Goal: Transaction & Acquisition: Purchase product/service

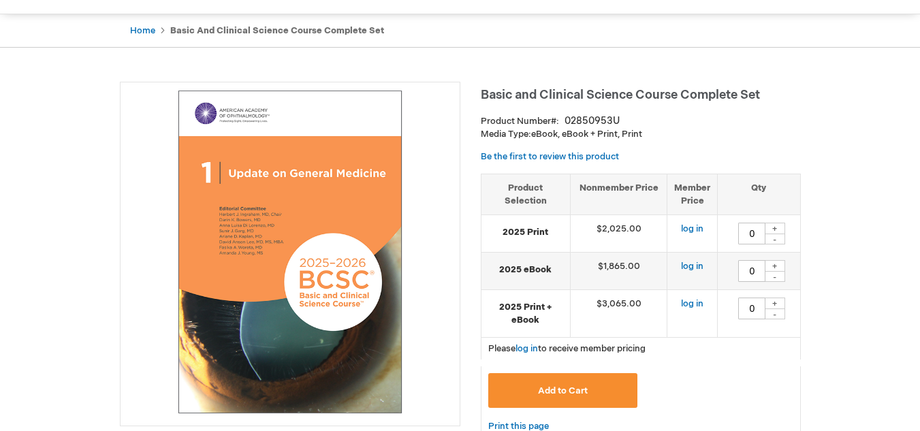
scroll to position [110, 0]
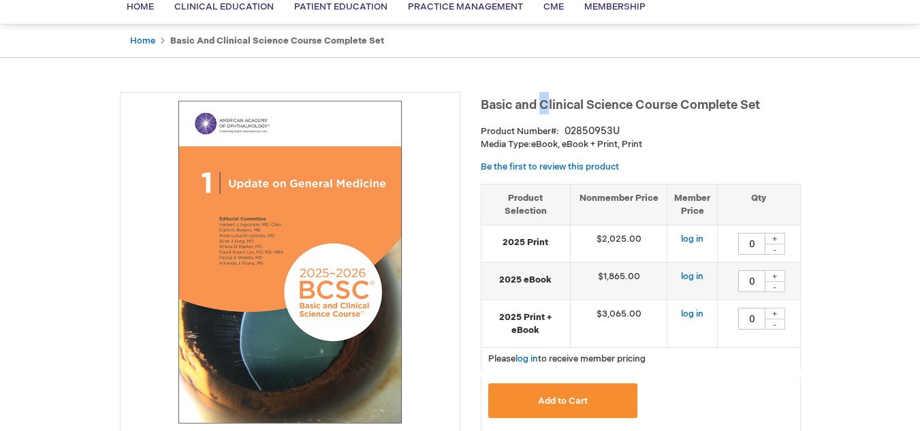
click at [545, 103] on span "Basic and Clinical Science Course Complete Set" at bounding box center [620, 105] width 279 height 14
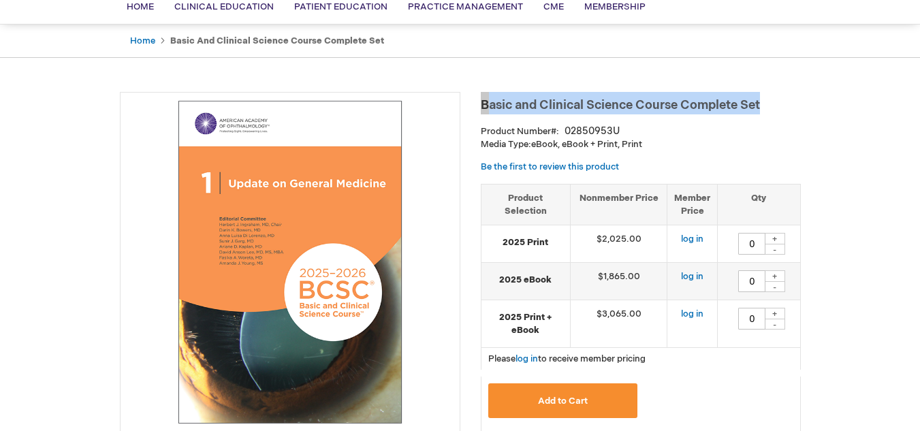
drag, startPoint x: 480, startPoint y: 100, endPoint x: 766, endPoint y: 105, distance: 285.9
click at [766, 105] on h1 "Basic and Clinical Science Course Complete Set" at bounding box center [641, 103] width 320 height 22
drag, startPoint x: 597, startPoint y: 108, endPoint x: 578, endPoint y: 106, distance: 19.1
click at [595, 109] on span "Basic and Clinical Science Course Complete Set" at bounding box center [620, 105] width 279 height 14
click at [543, 101] on span "Basic and Clinical Science Course Complete Set" at bounding box center [620, 105] width 279 height 14
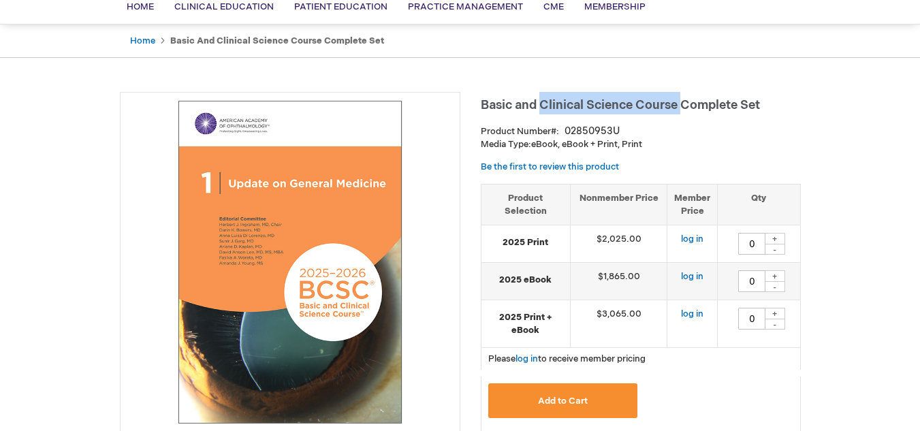
drag, startPoint x: 543, startPoint y: 101, endPoint x: 680, endPoint y: 104, distance: 136.8
click at [680, 104] on span "Basic and Clinical Science Course Complete Set" at bounding box center [620, 105] width 279 height 14
copy span "Clinical Science Course"
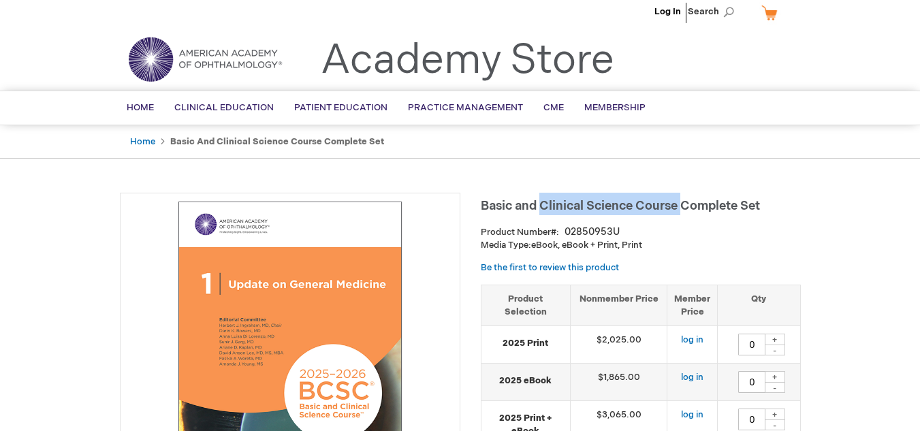
scroll to position [0, 0]
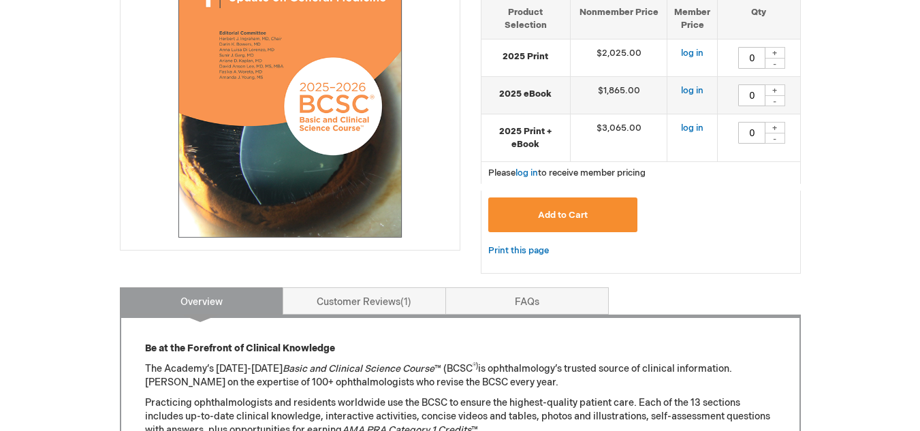
scroll to position [295, 0]
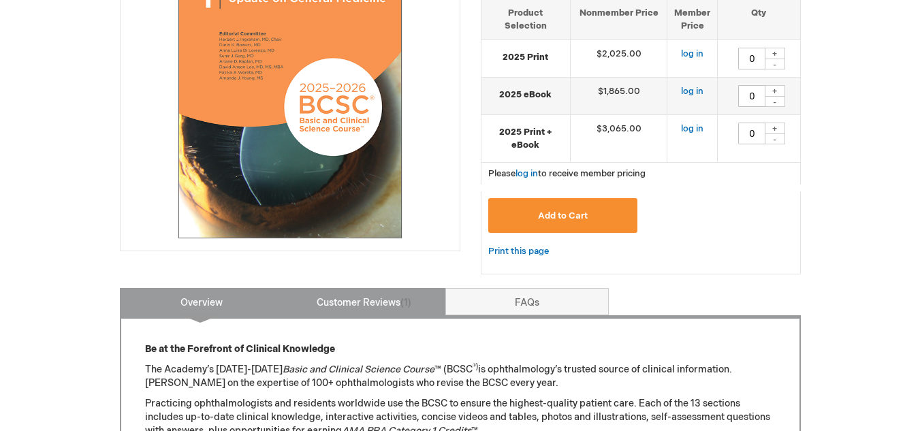
click at [389, 308] on link "Customer Reviews 1" at bounding box center [363, 301] width 163 height 27
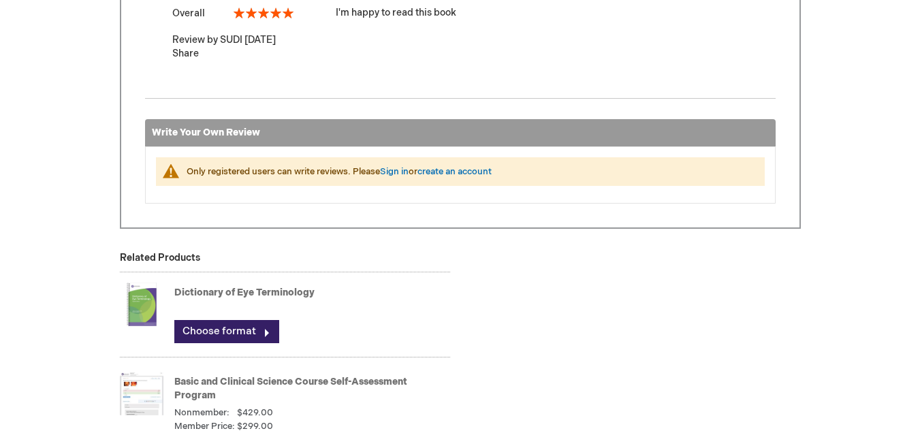
scroll to position [878, 0]
